Goal: Navigation & Orientation: Find specific page/section

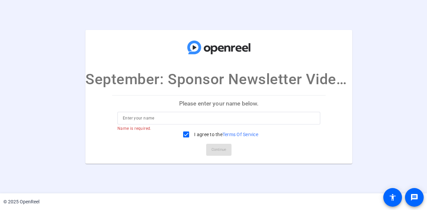
drag, startPoint x: 51, startPoint y: 1, endPoint x: 199, endPoint y: 17, distance: 148.6
click at [162, 16] on openreel-ugc-auth "September: Sponsor Newsletter Videos Cohort 3 Please enter your name below. Nam…" at bounding box center [213, 97] width 427 height 194
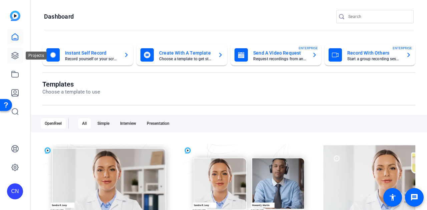
click at [13, 53] on icon at bounding box center [15, 55] width 7 height 7
